Goal: Obtain resource: Obtain resource

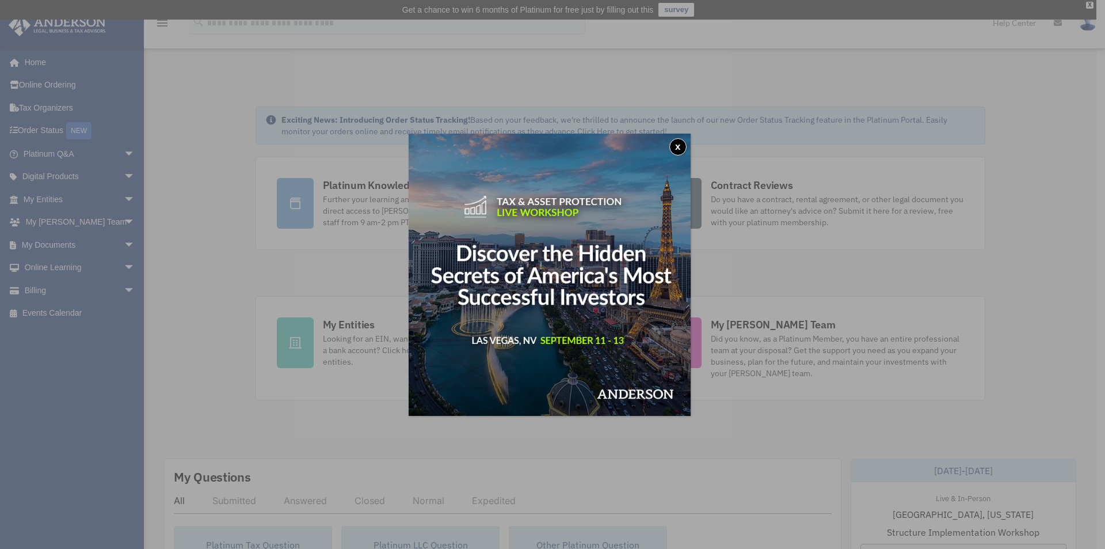
click at [682, 140] on button "x" at bounding box center [677, 146] width 17 height 17
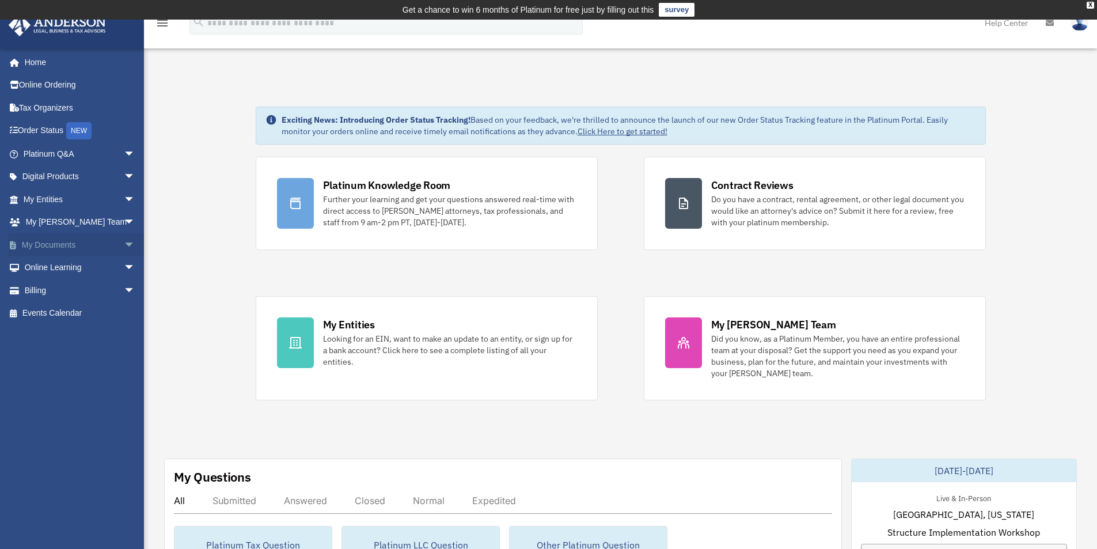
click at [74, 245] on link "My Documents arrow_drop_down" at bounding box center [80, 244] width 144 height 23
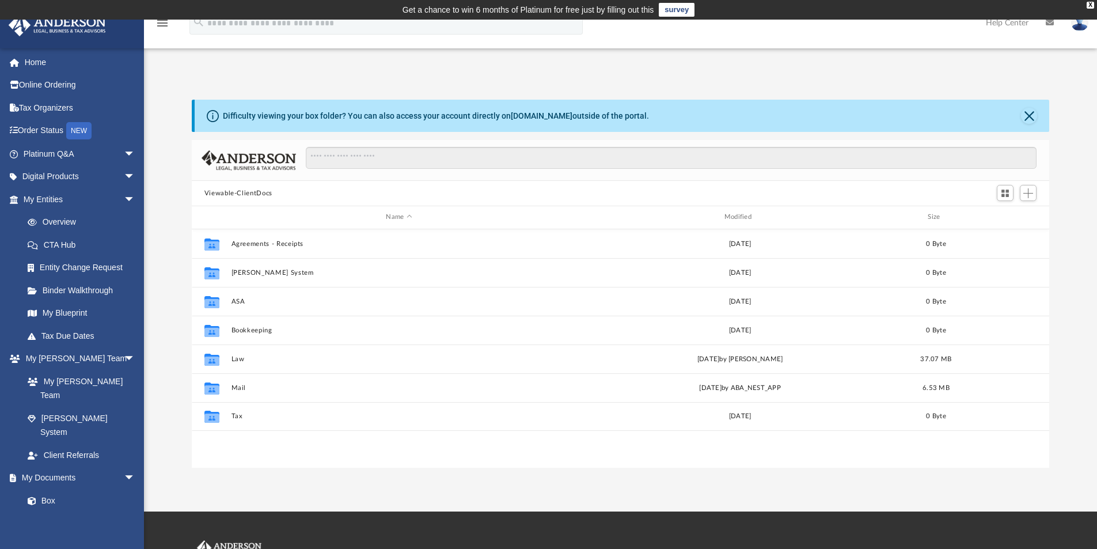
scroll to position [253, 848]
click at [435, 159] on input "Search files and folders" at bounding box center [671, 158] width 730 height 22
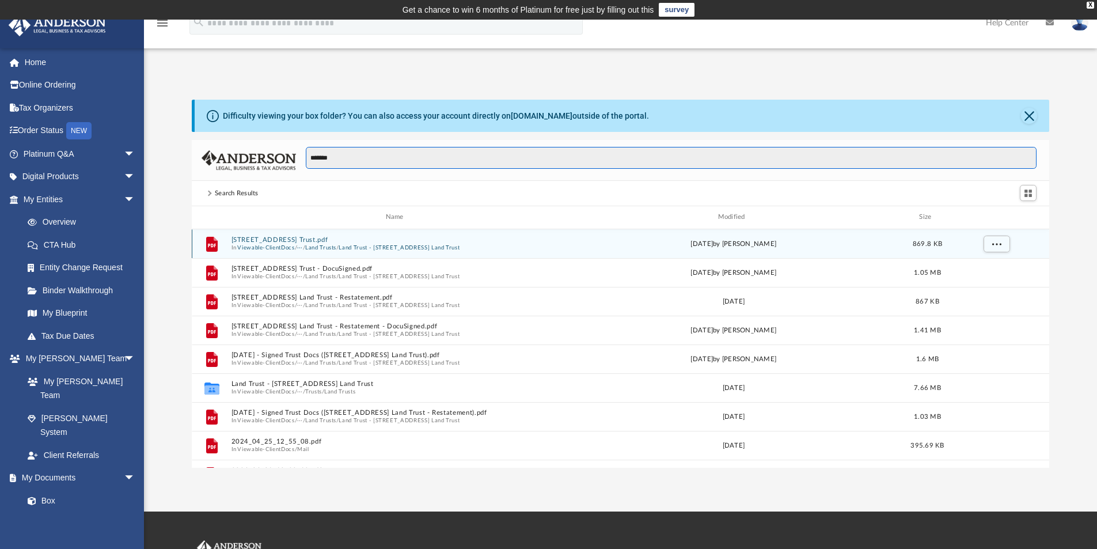
type input "*******"
click at [353, 242] on button "2606 SW 1st Ave Trust.pdf" at bounding box center [397, 239] width 332 height 7
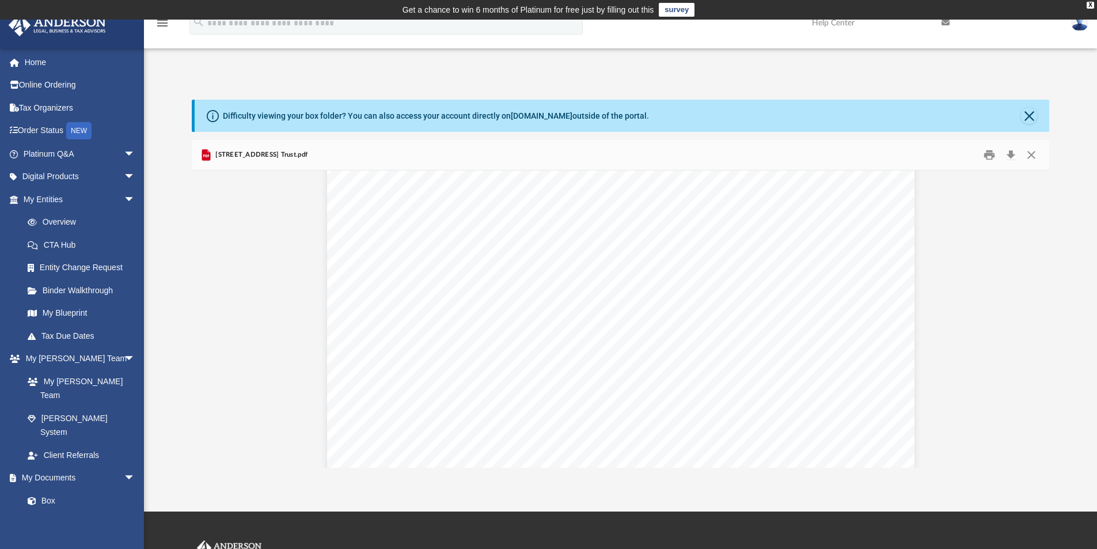
scroll to position [1669, 0]
click at [63, 223] on link "Overview" at bounding box center [84, 222] width 136 height 23
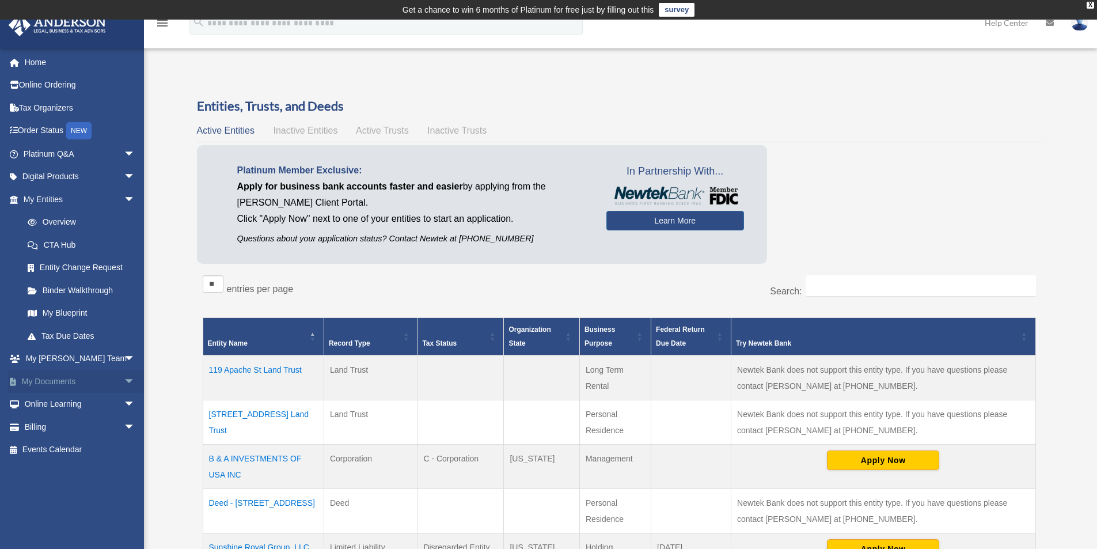
click at [104, 386] on link "My Documents arrow_drop_down" at bounding box center [80, 381] width 144 height 23
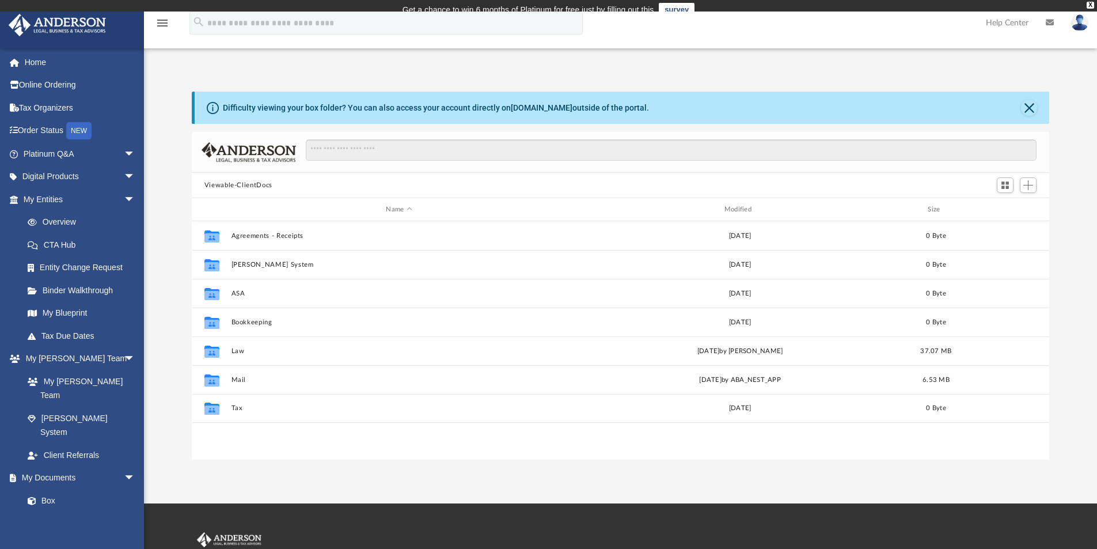
scroll to position [253, 848]
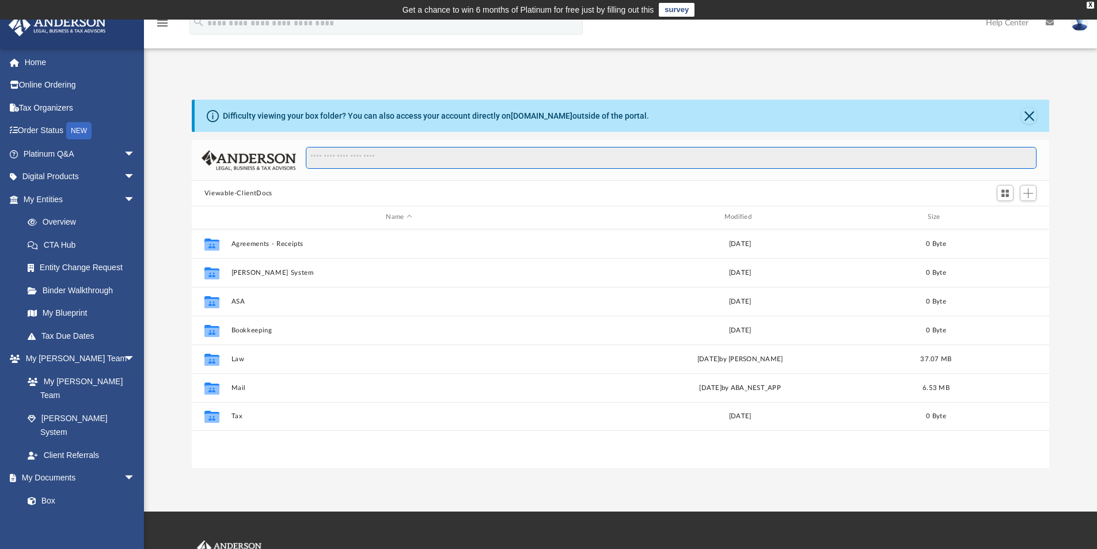
click at [344, 159] on input "Search files and folders" at bounding box center [671, 158] width 730 height 22
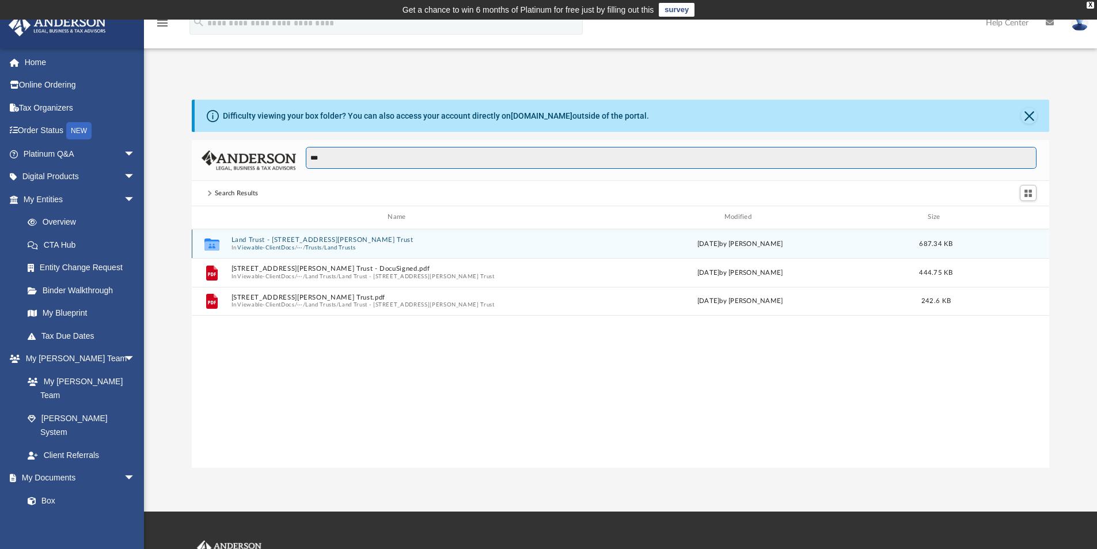
type input "***"
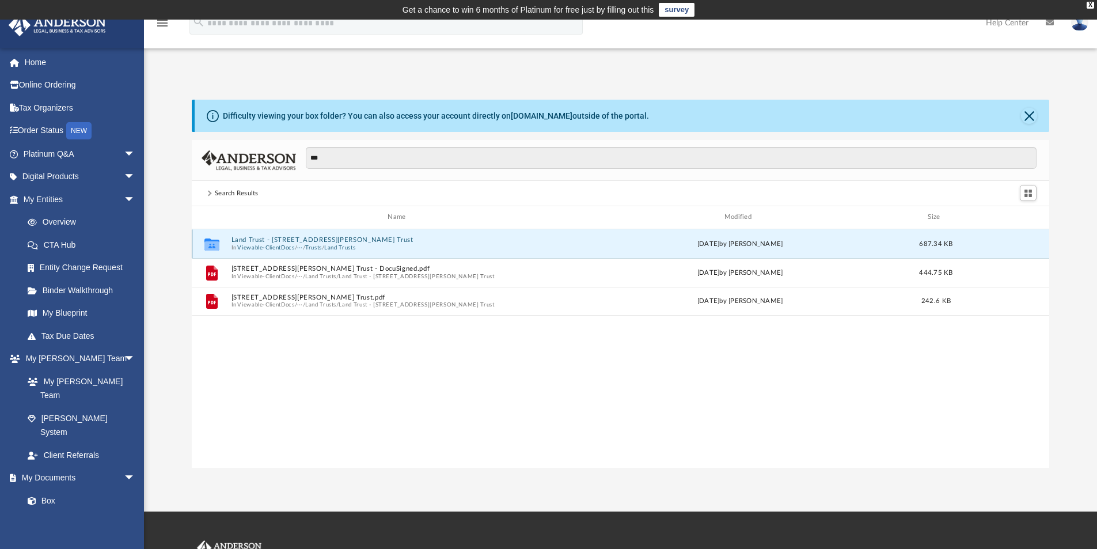
click at [309, 238] on button "Land Trust - 504 Arthur Avenue Trust" at bounding box center [399, 239] width 336 height 7
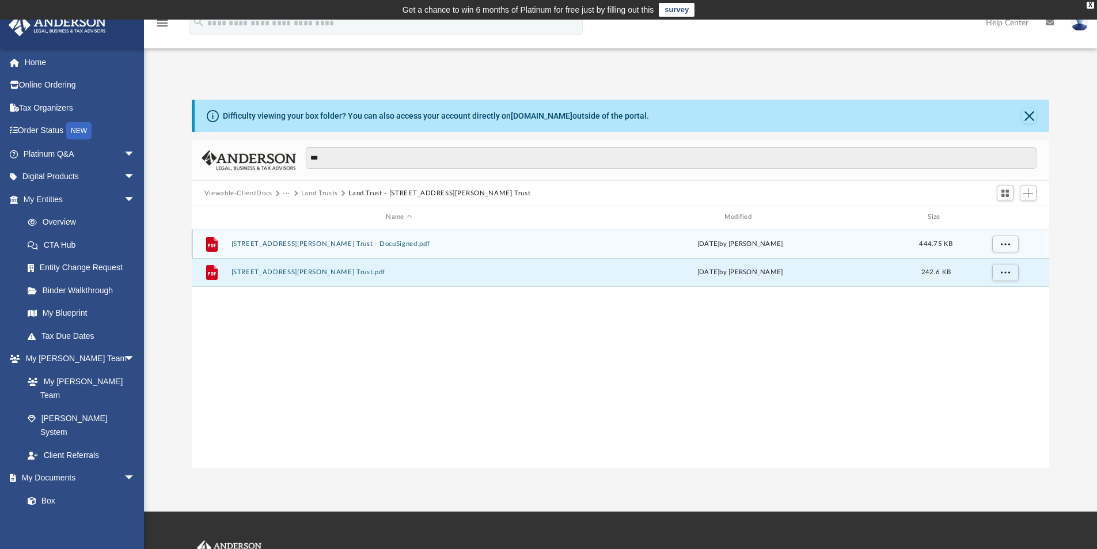
drag, startPoint x: 300, startPoint y: 273, endPoint x: 294, endPoint y: 244, distance: 29.4
click at [295, 245] on div "File 504 Arthur Avenue Trust - DocuSigned.pdf Thu Aug 7 2025 by Lauren Mirabal …" at bounding box center [621, 258] width 858 height 58
click at [291, 242] on button "504 Arthur Avenue Trust - DocuSigned.pdf" at bounding box center [399, 243] width 336 height 7
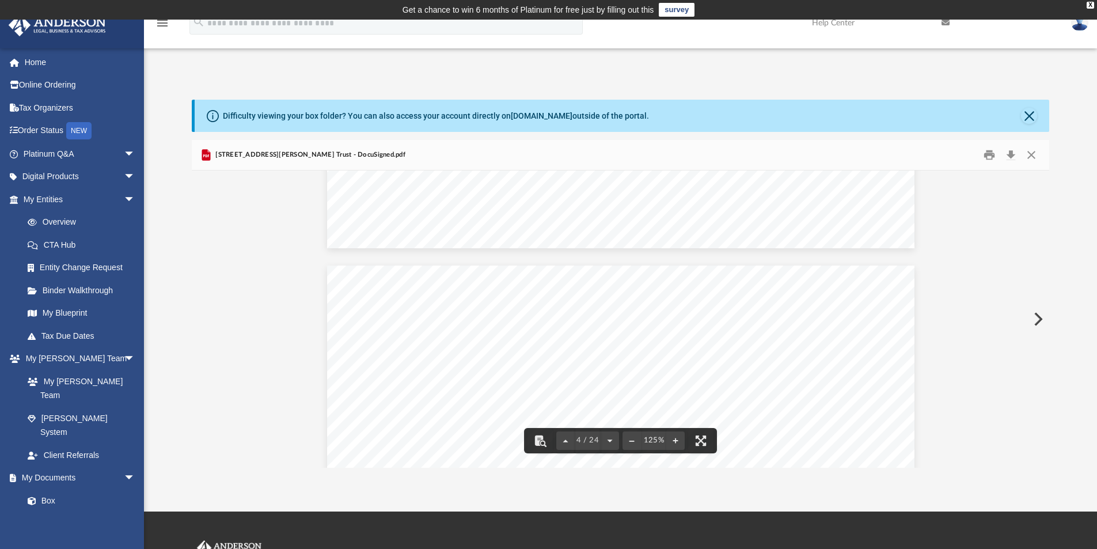
scroll to position [2360, 0]
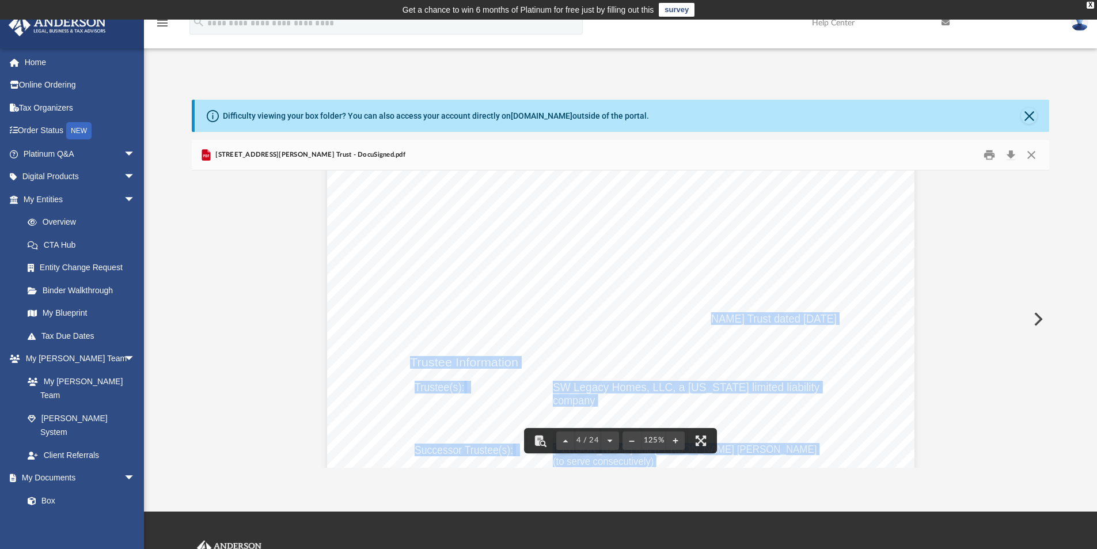
drag, startPoint x: 665, startPoint y: 317, endPoint x: 548, endPoint y: 319, distance: 116.9
click at [548, 319] on div "Confirmation of Names and Fiduciaries for the 504 Arthur Avenue Trust Trust Inf…" at bounding box center [620, 530] width 587 height 760
click at [544, 328] on div "Confirmation of Names and Fiduciaries for the 504 Arthur Avenue Trust Trust Inf…" at bounding box center [620, 530] width 587 height 760
click at [549, 341] on div "Confirmation of Names and Fiduciaries for the 504 Arthur Avenue Trust Trust Inf…" at bounding box center [620, 530] width 587 height 760
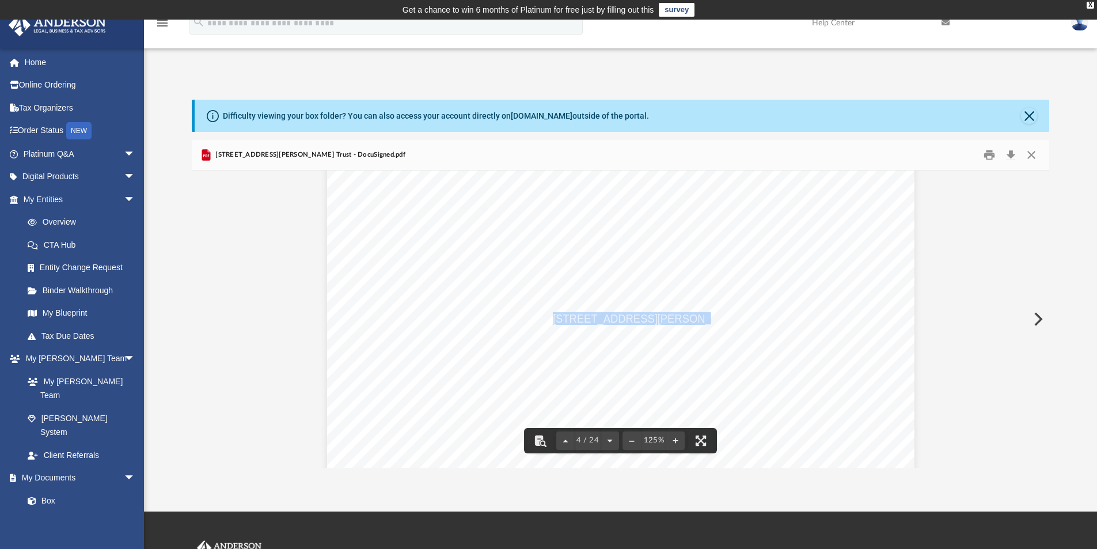
drag, startPoint x: 550, startPoint y: 317, endPoint x: 664, endPoint y: 320, distance: 114.6
click at [664, 320] on span "504 Arthur Avenue Trust dated August 6, 2025" at bounding box center [695, 319] width 284 height 12
click at [627, 356] on div "Confirmation of Names and Fiduciaries for the 504 Arthur Avenue Trust Trust Inf…" at bounding box center [620, 530] width 587 height 760
drag, startPoint x: 672, startPoint y: 312, endPoint x: 599, endPoint y: 315, distance: 73.2
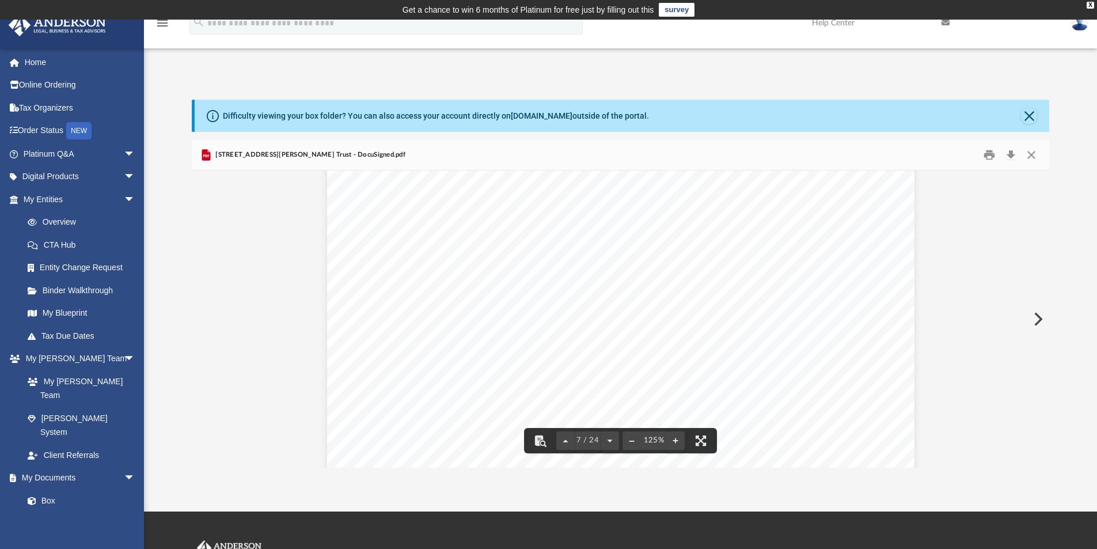
click at [600, 315] on div "THE 504 ARTHUR AVENUE TRUST August 6, 2025 Docusign Envelope ID: 75C3DD3C-AD3B-…" at bounding box center [620, 501] width 587 height 760
drag, startPoint x: 581, startPoint y: 310, endPoint x: 665, endPoint y: 310, distance: 83.5
click at [625, 310] on span "August 6, 2025" at bounding box center [605, 312] width 40 height 13
click at [988, 154] on button "Print" at bounding box center [988, 155] width 23 height 18
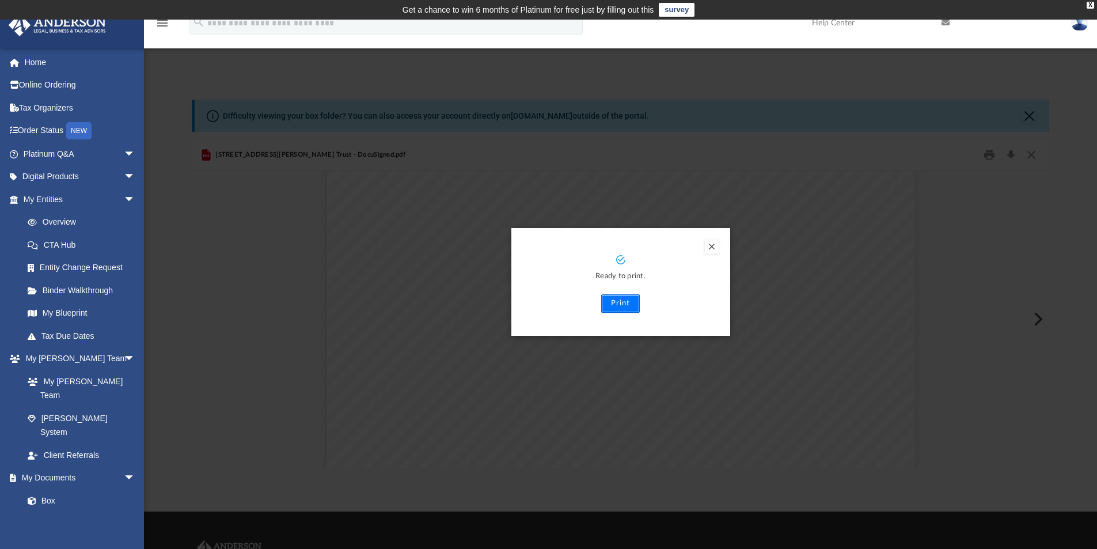
click at [625, 302] on button "Print" at bounding box center [620, 303] width 39 height 18
